Goal: Check status: Check status

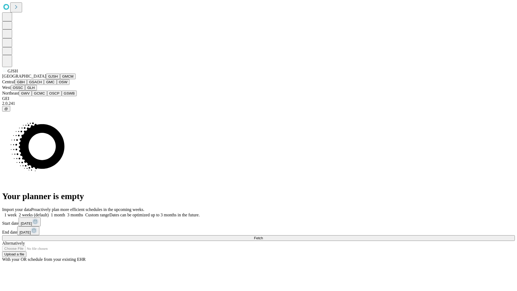
click at [46, 79] on button "GJSH" at bounding box center [53, 76] width 14 height 6
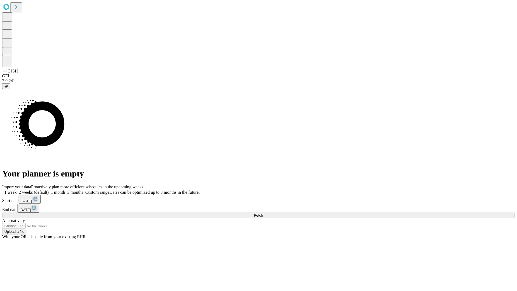
click at [65, 190] on label "1 month" at bounding box center [57, 192] width 16 height 5
click at [263, 213] on span "Fetch" at bounding box center [258, 215] width 9 height 4
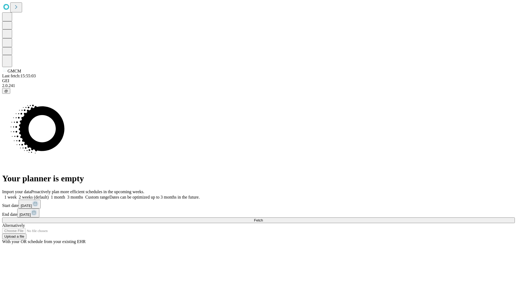
click at [65, 195] on label "1 month" at bounding box center [57, 197] width 16 height 5
click at [263, 218] on span "Fetch" at bounding box center [258, 220] width 9 height 4
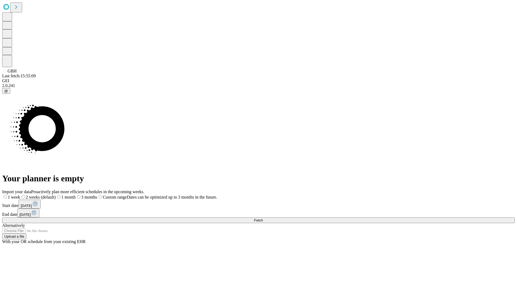
click at [76, 195] on label "1 month" at bounding box center [66, 197] width 20 height 5
click at [263, 218] on span "Fetch" at bounding box center [258, 220] width 9 height 4
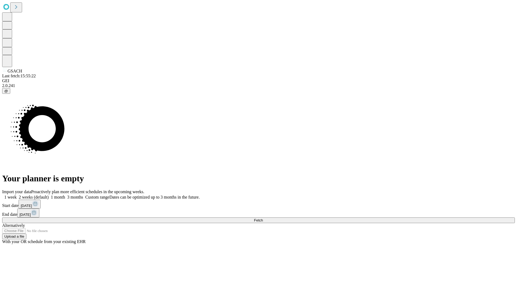
click at [65, 195] on label "1 month" at bounding box center [57, 197] width 16 height 5
click at [263, 218] on span "Fetch" at bounding box center [258, 220] width 9 height 4
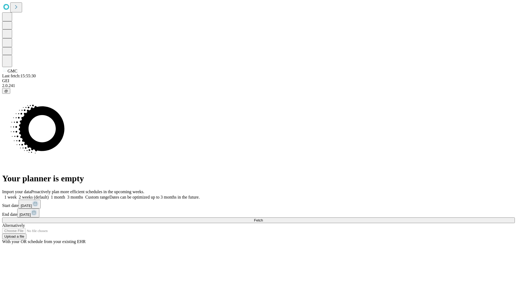
click at [263, 218] on span "Fetch" at bounding box center [258, 220] width 9 height 4
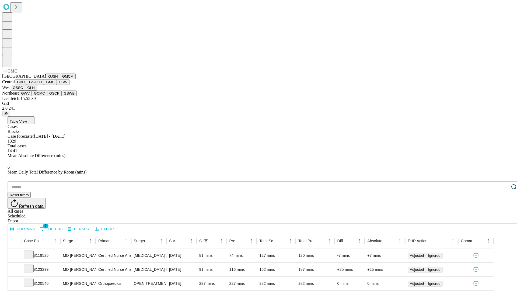
click at [57, 85] on button "OSW" at bounding box center [63, 82] width 13 height 6
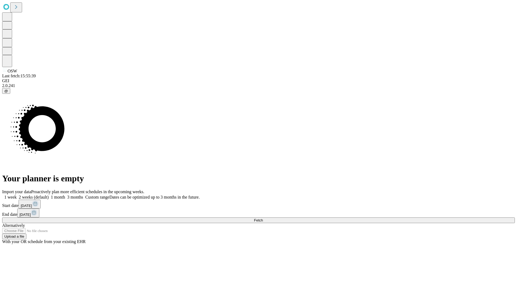
click at [65, 195] on label "1 month" at bounding box center [57, 197] width 16 height 5
click at [263, 218] on span "Fetch" at bounding box center [258, 220] width 9 height 4
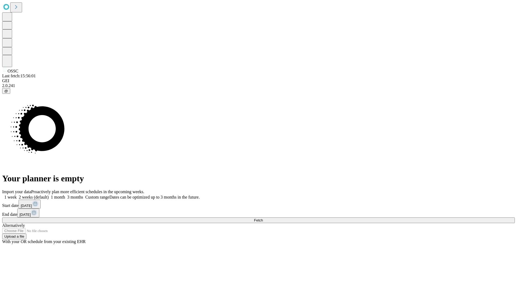
click at [65, 195] on label "1 month" at bounding box center [57, 197] width 16 height 5
click at [263, 218] on span "Fetch" at bounding box center [258, 220] width 9 height 4
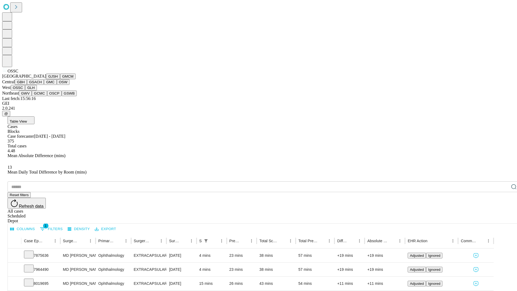
click at [37, 90] on button "GLH" at bounding box center [31, 88] width 12 height 6
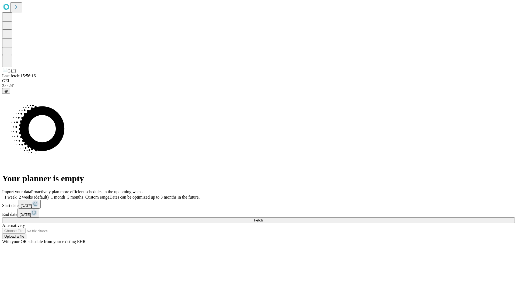
click at [65, 195] on label "1 month" at bounding box center [57, 197] width 16 height 5
click at [263, 218] on span "Fetch" at bounding box center [258, 220] width 9 height 4
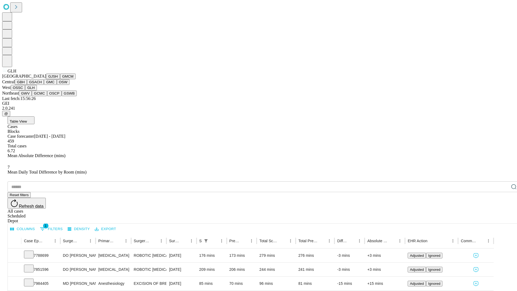
click at [32, 96] on button "GWV" at bounding box center [25, 93] width 13 height 6
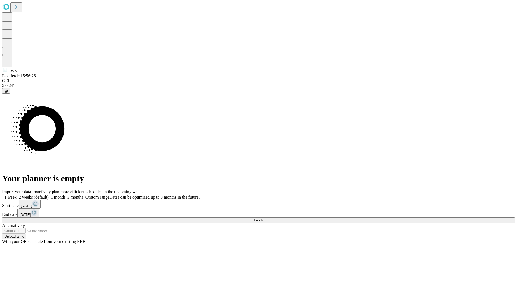
click at [65, 195] on label "1 month" at bounding box center [57, 197] width 16 height 5
click at [263, 218] on span "Fetch" at bounding box center [258, 220] width 9 height 4
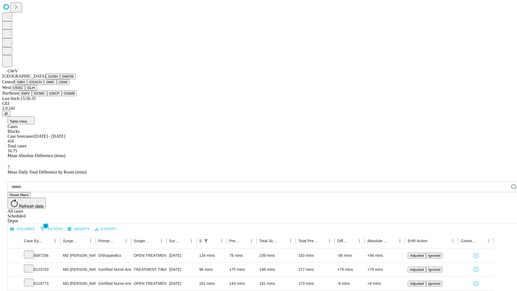
click at [42, 96] on button "GCMC" at bounding box center [39, 93] width 15 height 6
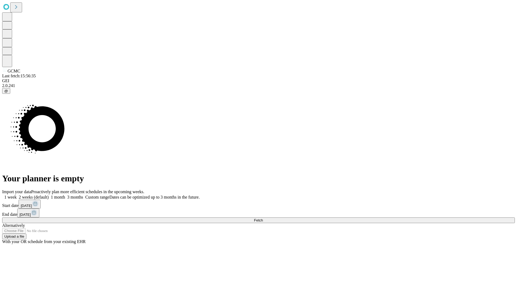
click at [65, 195] on label "1 month" at bounding box center [57, 197] width 16 height 5
click at [263, 218] on span "Fetch" at bounding box center [258, 220] width 9 height 4
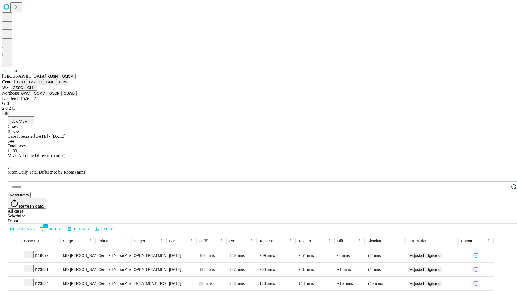
click at [47, 96] on button "OSCP" at bounding box center [54, 93] width 15 height 6
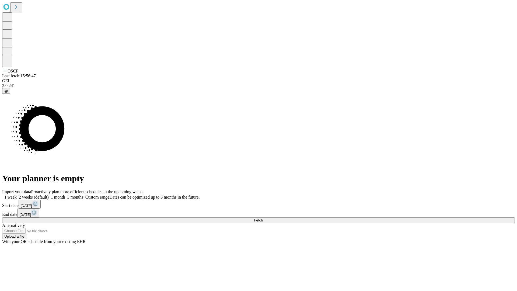
click at [65, 195] on label "1 month" at bounding box center [57, 197] width 16 height 5
click at [263, 218] on span "Fetch" at bounding box center [258, 220] width 9 height 4
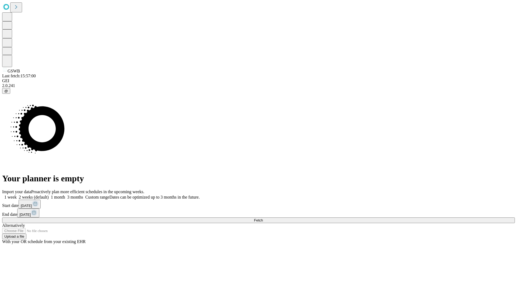
click at [65, 195] on label "1 month" at bounding box center [57, 197] width 16 height 5
click at [263, 218] on span "Fetch" at bounding box center [258, 220] width 9 height 4
